Goal: Check status

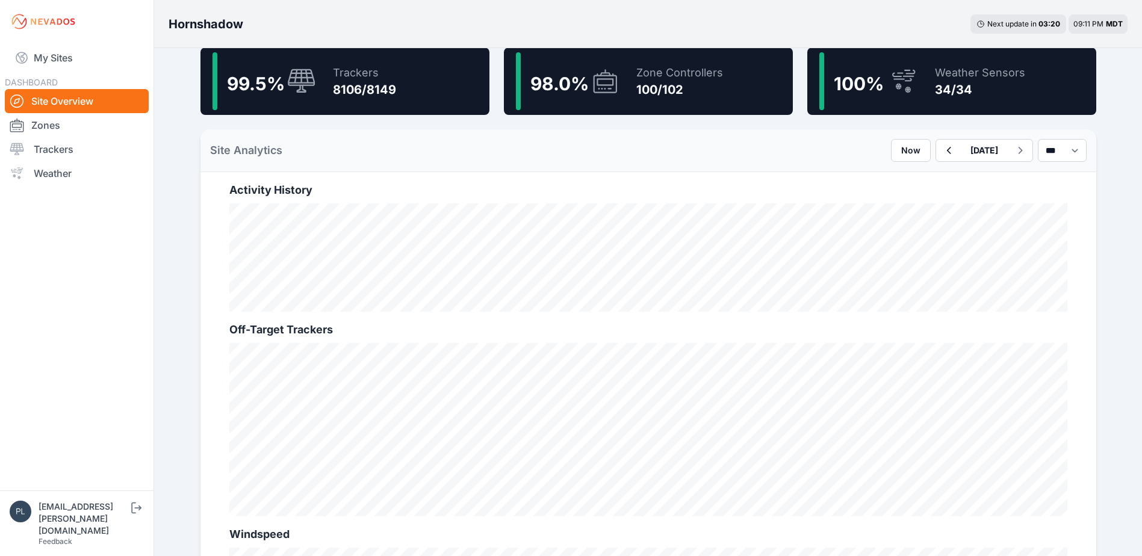
scroll to position [301, 0]
